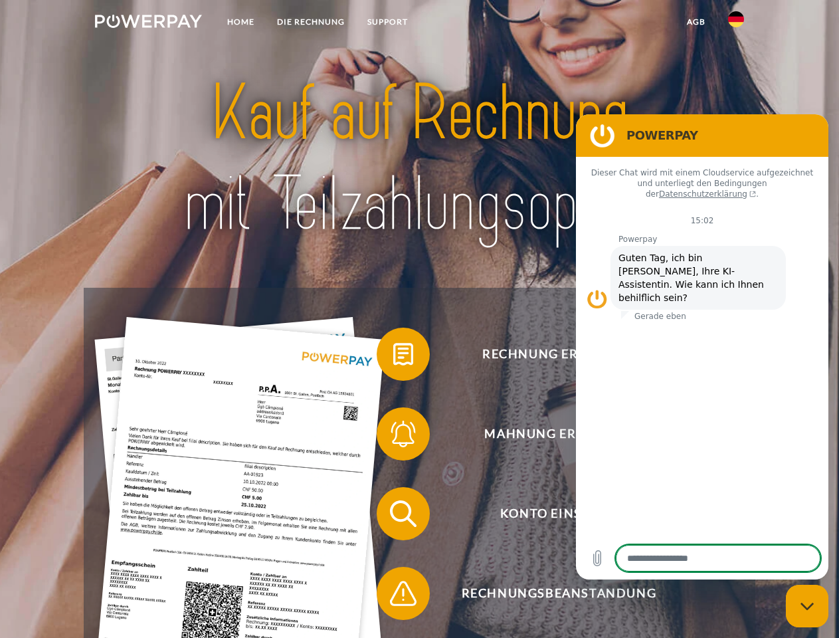
click at [148, 23] on img at bounding box center [148, 21] width 107 height 13
click at [736, 23] on img at bounding box center [736, 19] width 16 height 16
click at [695, 22] on link "agb" at bounding box center [695, 22] width 41 height 24
click at [393, 357] on span at bounding box center [383, 354] width 66 height 66
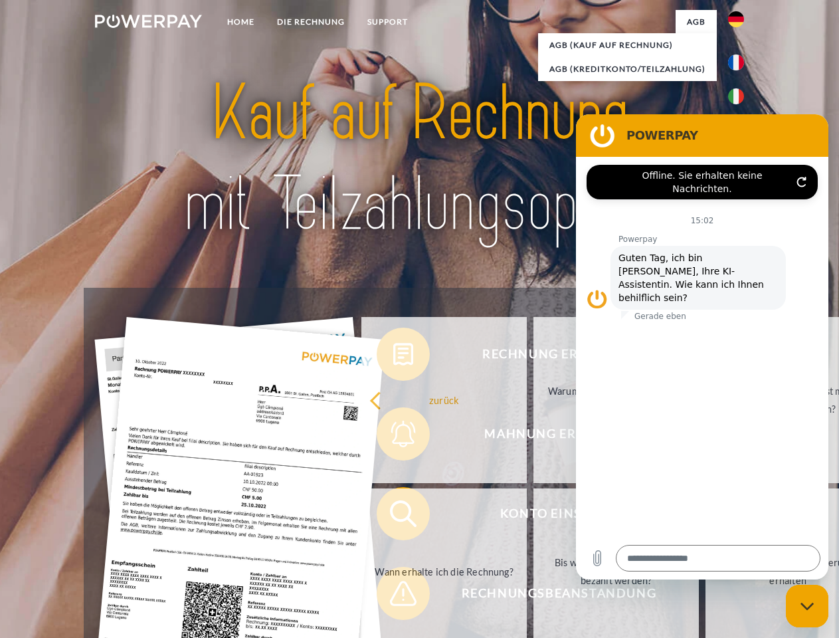
click at [393, 436] on div "Rechnung erhalten? Mahnung erhalten? Konto einsehen" at bounding box center [419, 553] width 671 height 531
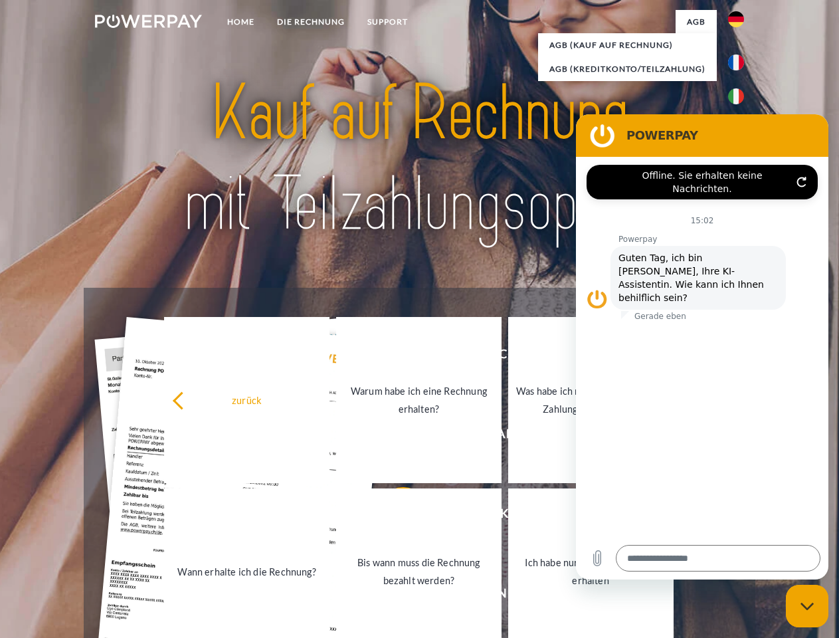
click at [393, 516] on link "Bis wann muss die Rechnung bezahlt werden?" at bounding box center [418, 571] width 165 height 166
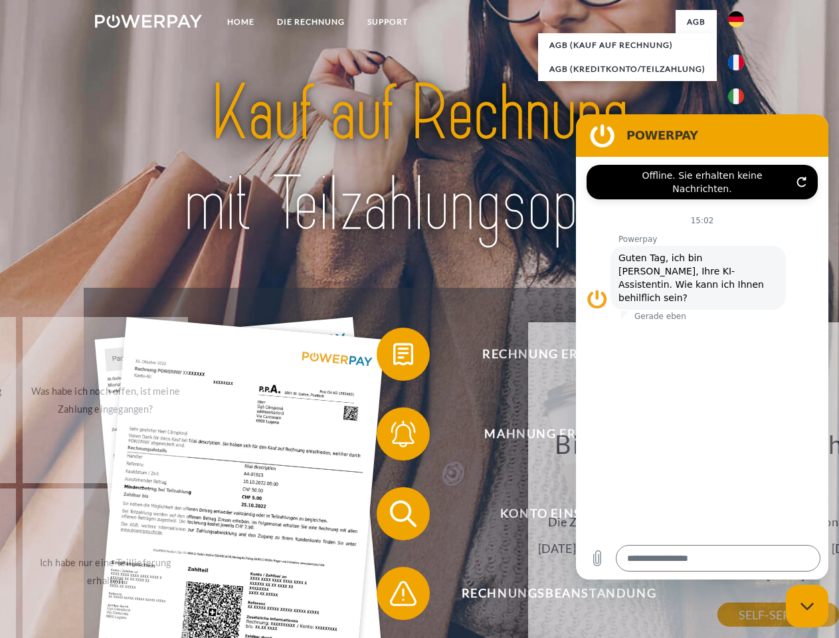
click at [393, 596] on span at bounding box center [383, 593] width 66 height 66
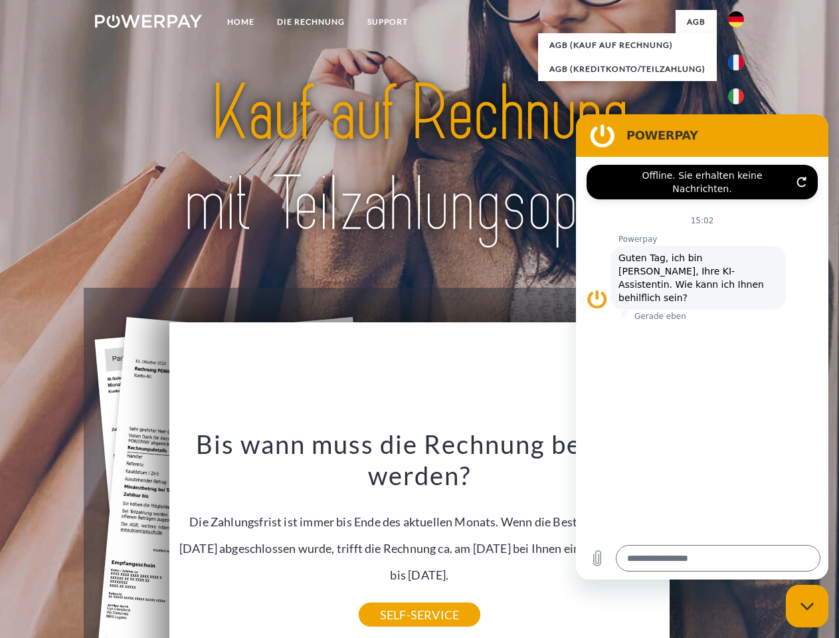
click at [807, 606] on icon "Messaging-Fenster schließen" at bounding box center [807, 606] width 14 height 9
type textarea "*"
